Goal: Information Seeking & Learning: Learn about a topic

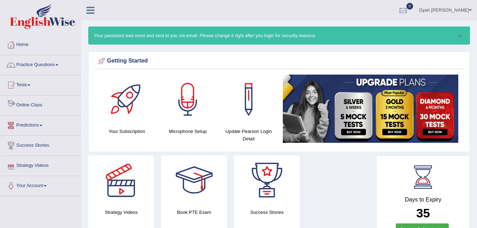
click at [44, 106] on link "Online Class" at bounding box center [40, 104] width 81 height 18
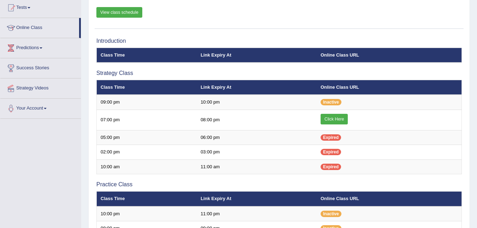
scroll to position [78, 0]
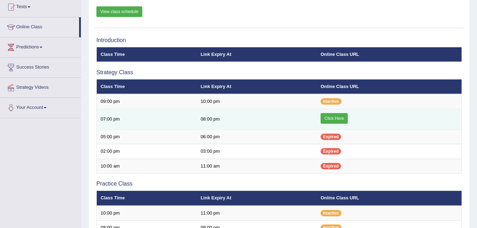
click at [341, 116] on link "Click Here" at bounding box center [334, 118] width 27 height 11
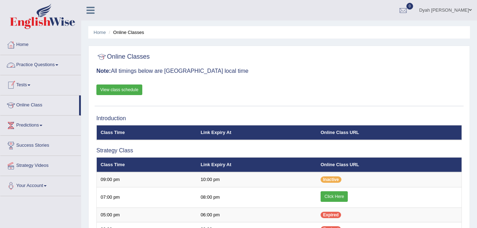
click at [58, 64] on link "Practice Questions" at bounding box center [40, 64] width 81 height 18
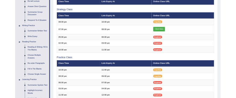
scroll to position [128, 0]
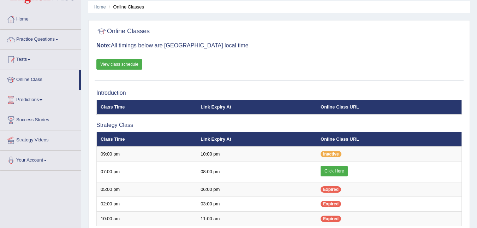
scroll to position [19, 0]
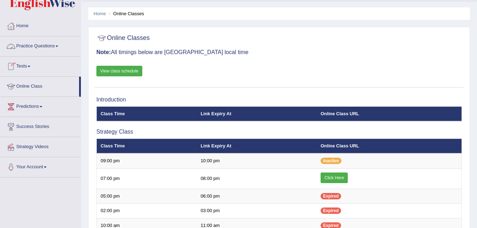
click at [57, 46] on link "Practice Questions" at bounding box center [40, 45] width 81 height 18
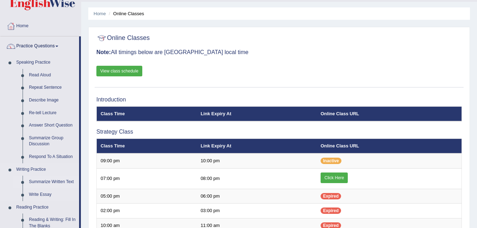
click at [65, 98] on link "Summarize Written Text" at bounding box center [52, 182] width 53 height 13
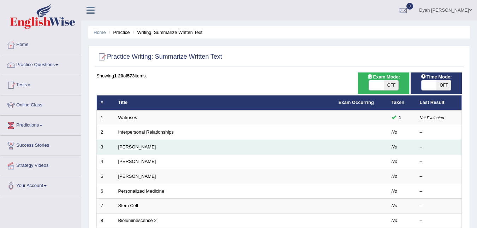
click at [147, 148] on link "Rosalid Franklin" at bounding box center [137, 146] width 38 height 5
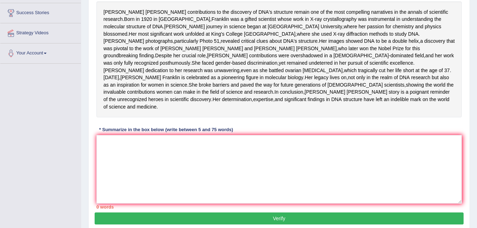
scroll to position [138, 0]
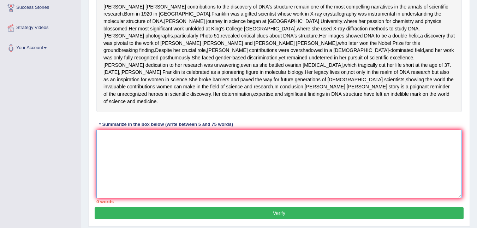
drag, startPoint x: 170, startPoint y: 160, endPoint x: 171, endPoint y: 164, distance: 4.1
click at [171, 164] on textarea at bounding box center [279, 164] width 366 height 69
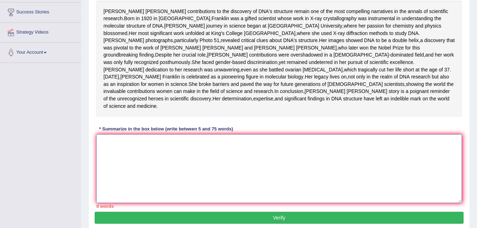
scroll to position [128, 0]
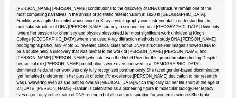
type textarea "Rosalind Franklin's"
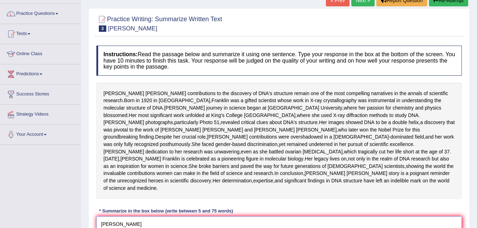
scroll to position [0, 0]
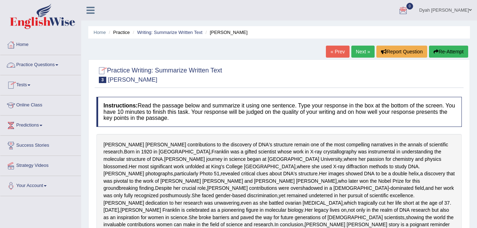
click at [57, 63] on link "Practice Questions" at bounding box center [40, 64] width 81 height 18
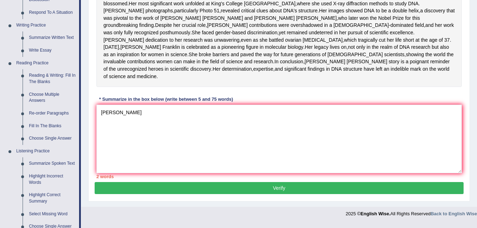
scroll to position [172, 0]
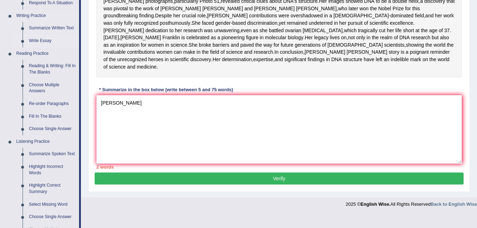
click at [29, 40] on link "Write Essay" at bounding box center [52, 41] width 53 height 13
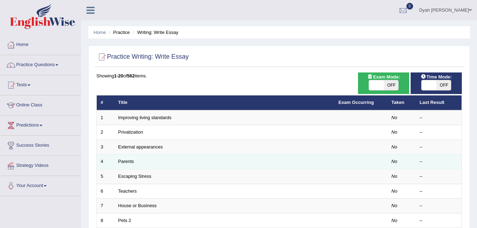
click at [142, 161] on td "Parents" at bounding box center [224, 161] width 221 height 15
click at [130, 162] on link "Parents" at bounding box center [126, 161] width 16 height 5
